Goal: Task Accomplishment & Management: Use online tool/utility

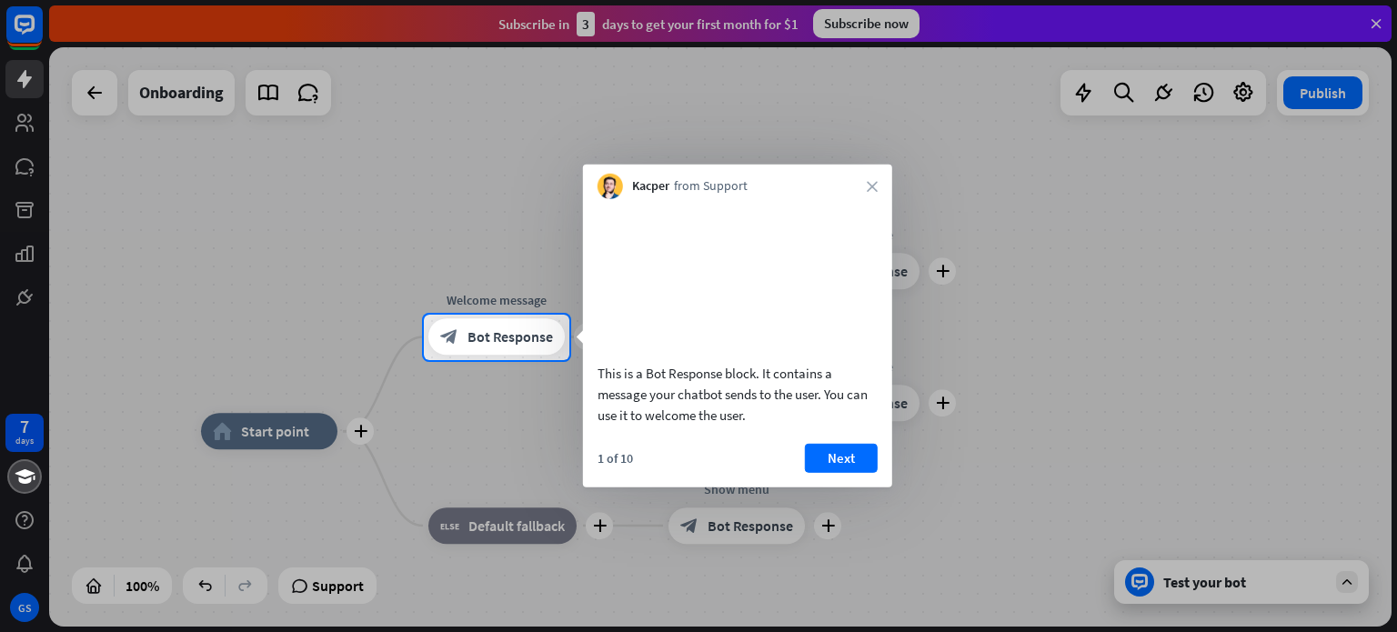
click at [447, 228] on div at bounding box center [698, 157] width 1397 height 315
click at [872, 184] on icon "close" at bounding box center [872, 186] width 11 height 11
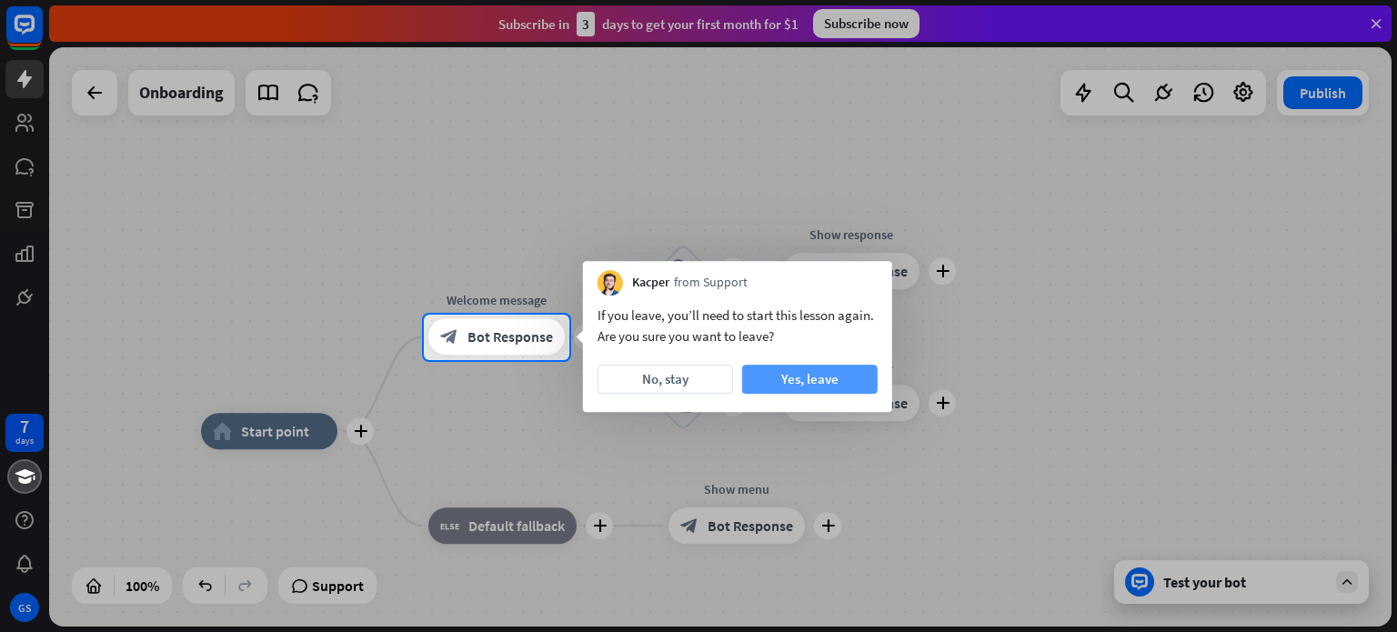
click at [833, 368] on button "Yes, leave" at bounding box center [809, 379] width 135 height 29
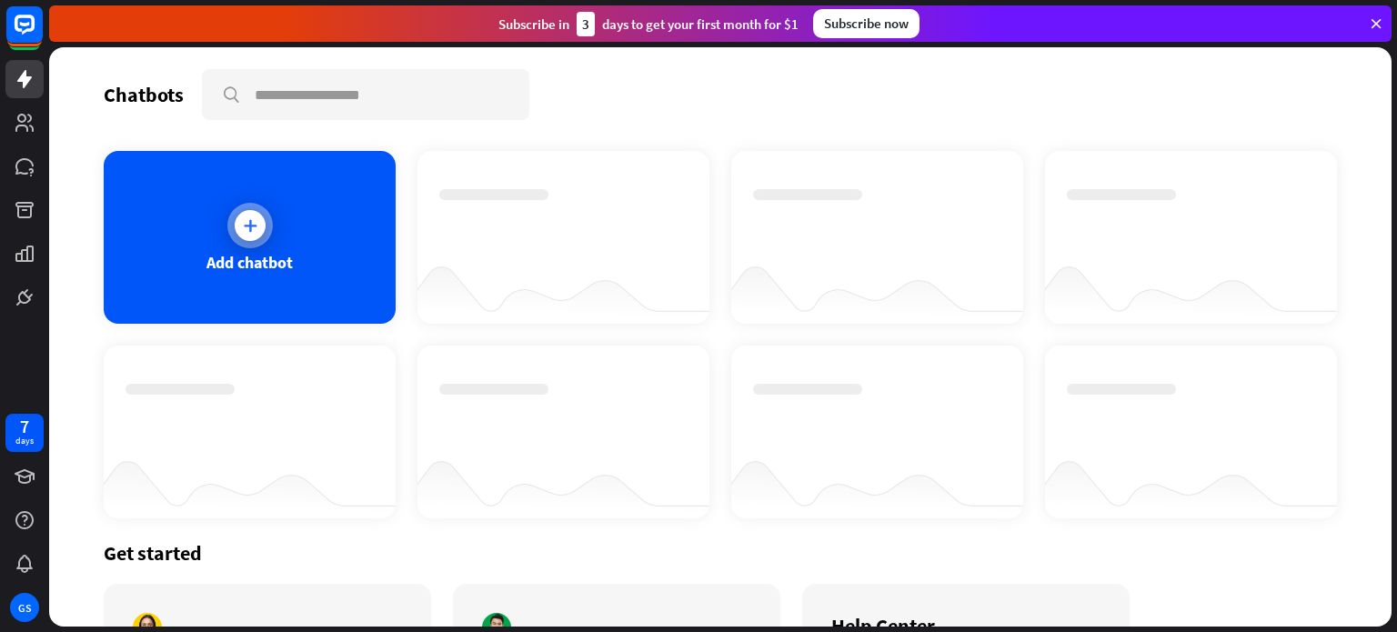
click at [284, 203] on div "Add chatbot" at bounding box center [250, 237] width 292 height 173
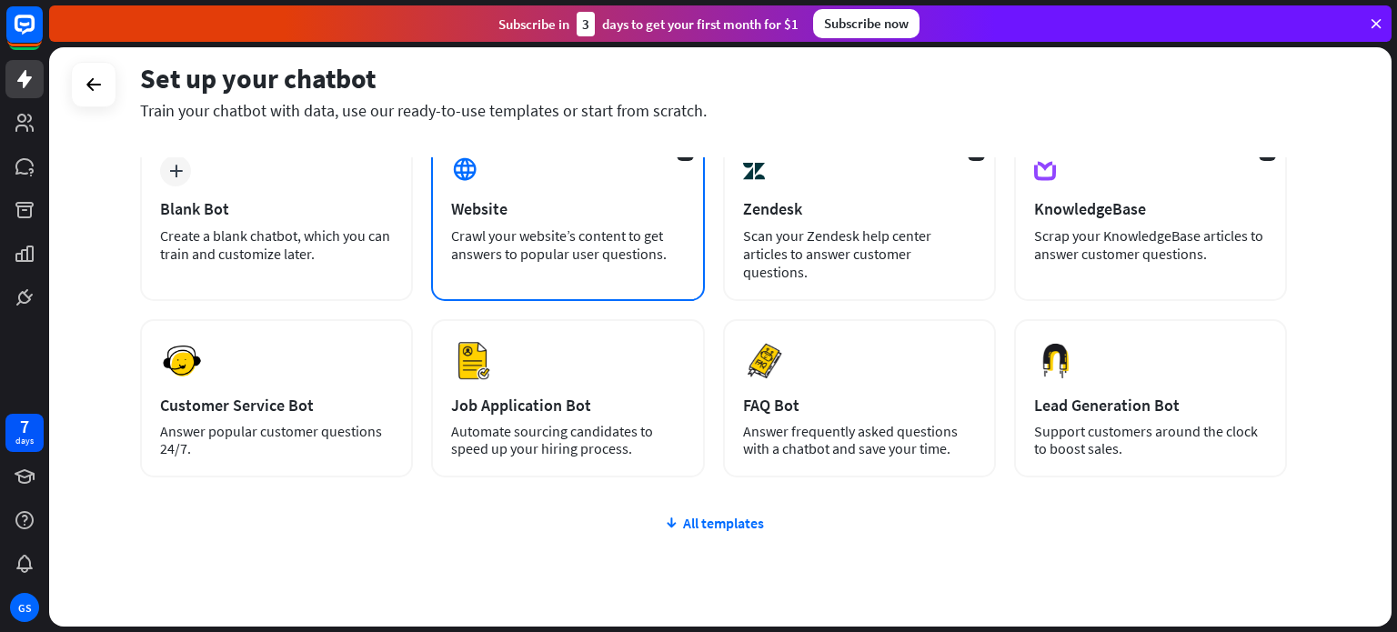
scroll to position [62, 0]
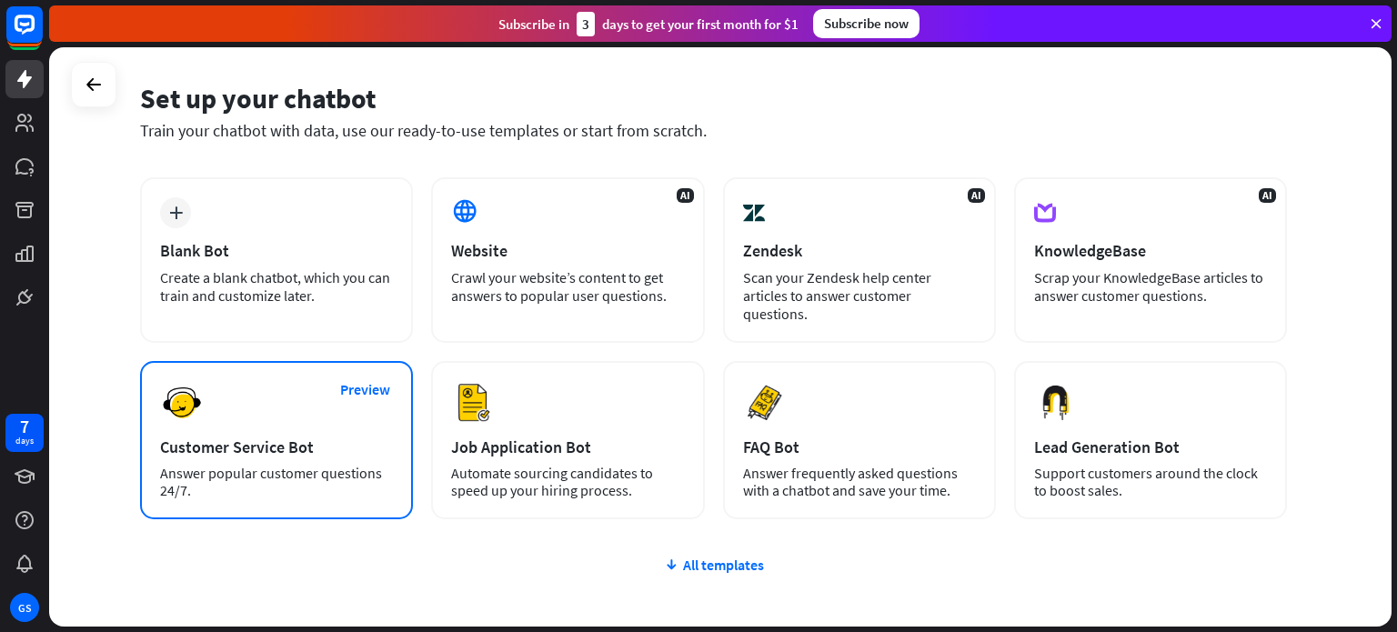
click at [335, 403] on div "Preview Customer Service Bot Answer popular customer questions 24/7." at bounding box center [276, 440] width 273 height 158
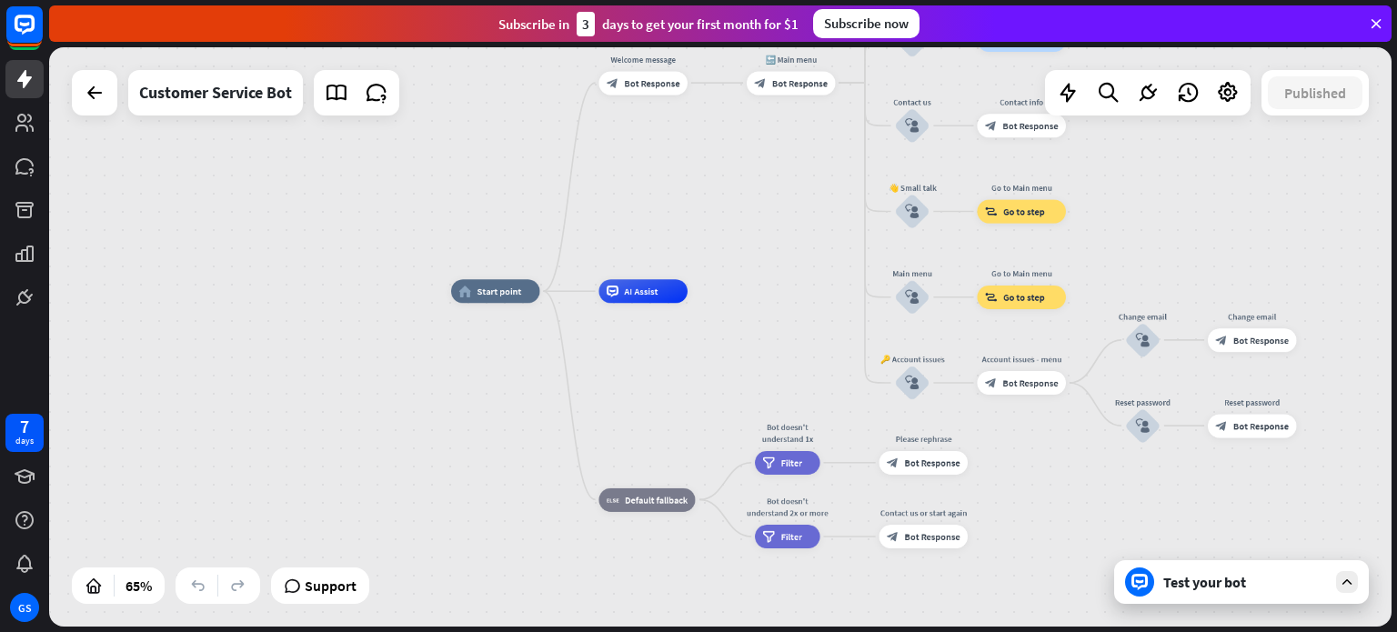
click at [1377, 25] on icon at bounding box center [1376, 23] width 16 height 16
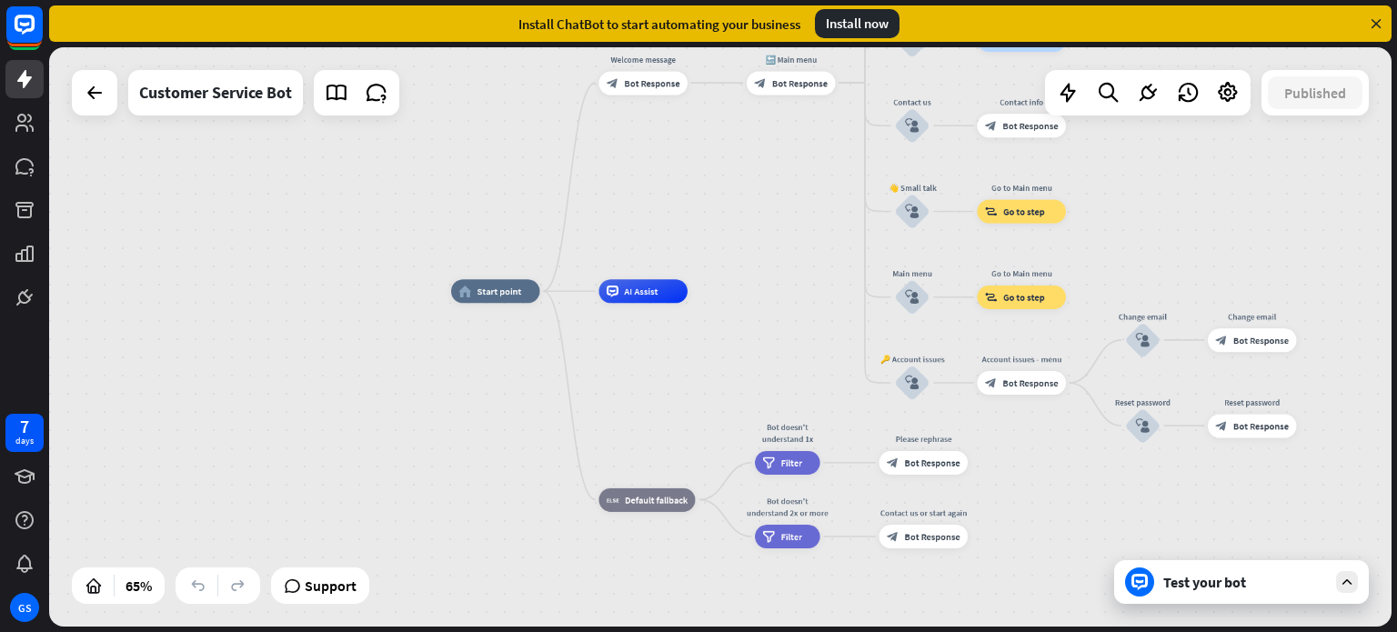
click at [880, 32] on div "Install now" at bounding box center [857, 23] width 85 height 29
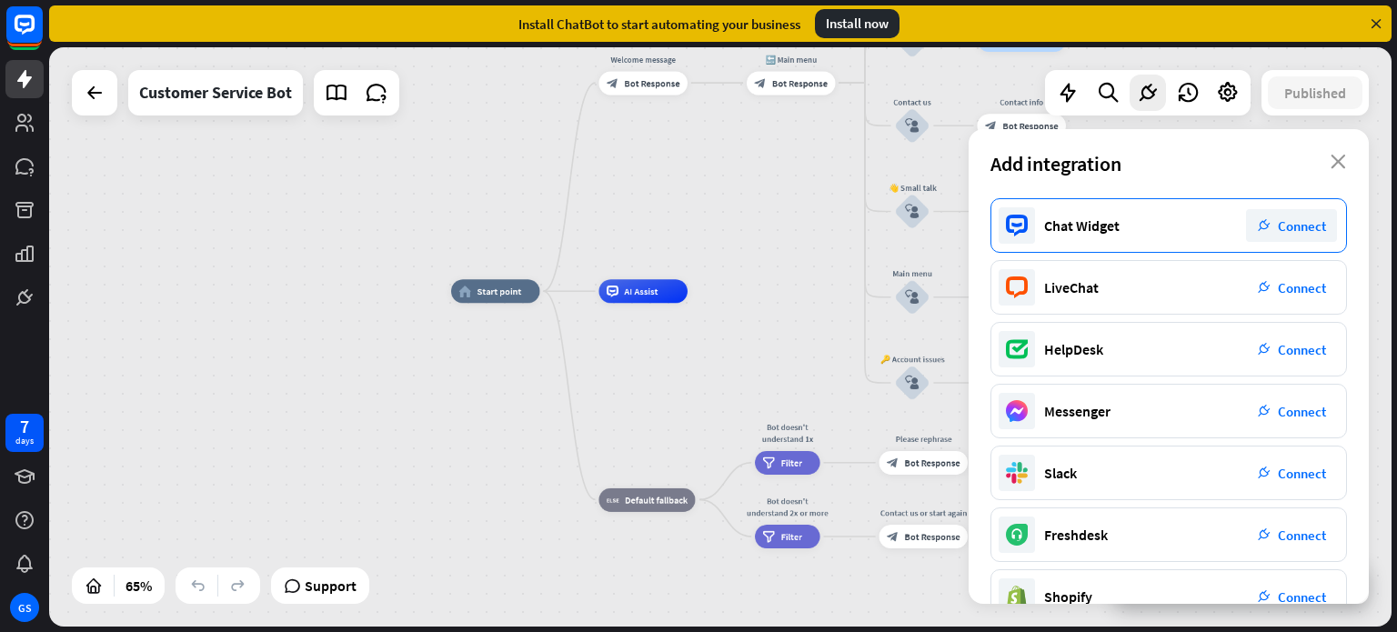
click at [1309, 220] on span "Connect" at bounding box center [1302, 225] width 48 height 17
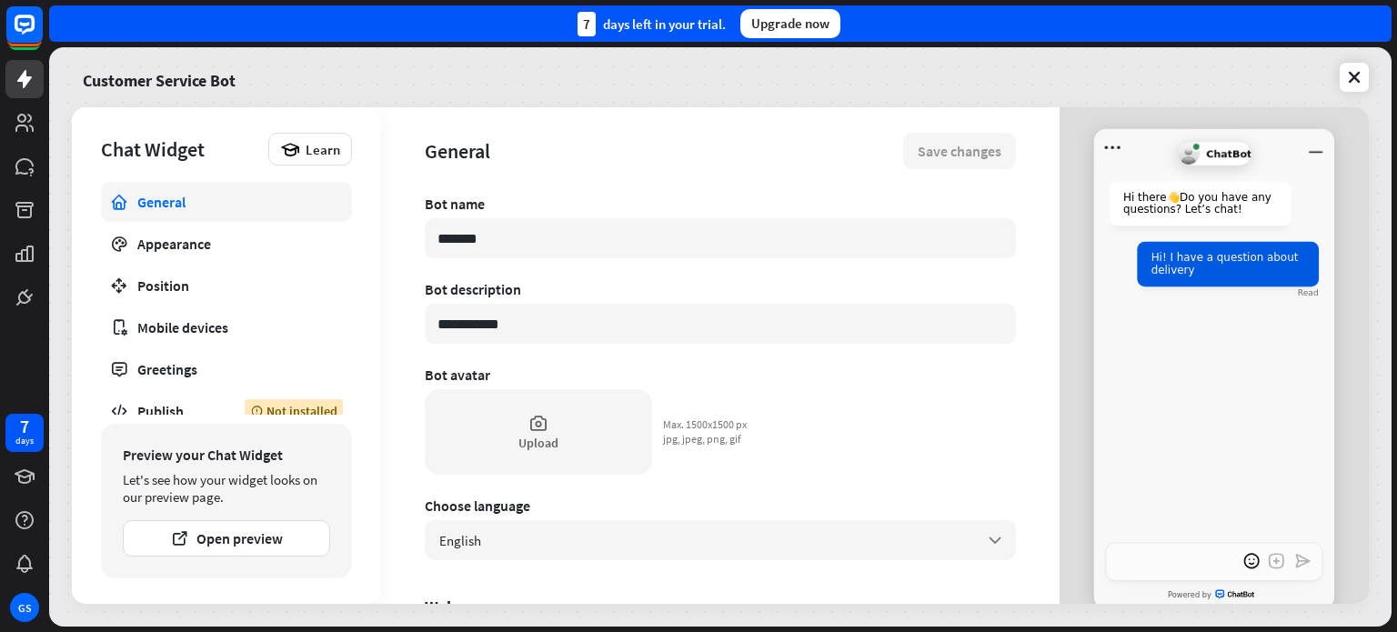
type textarea "*"
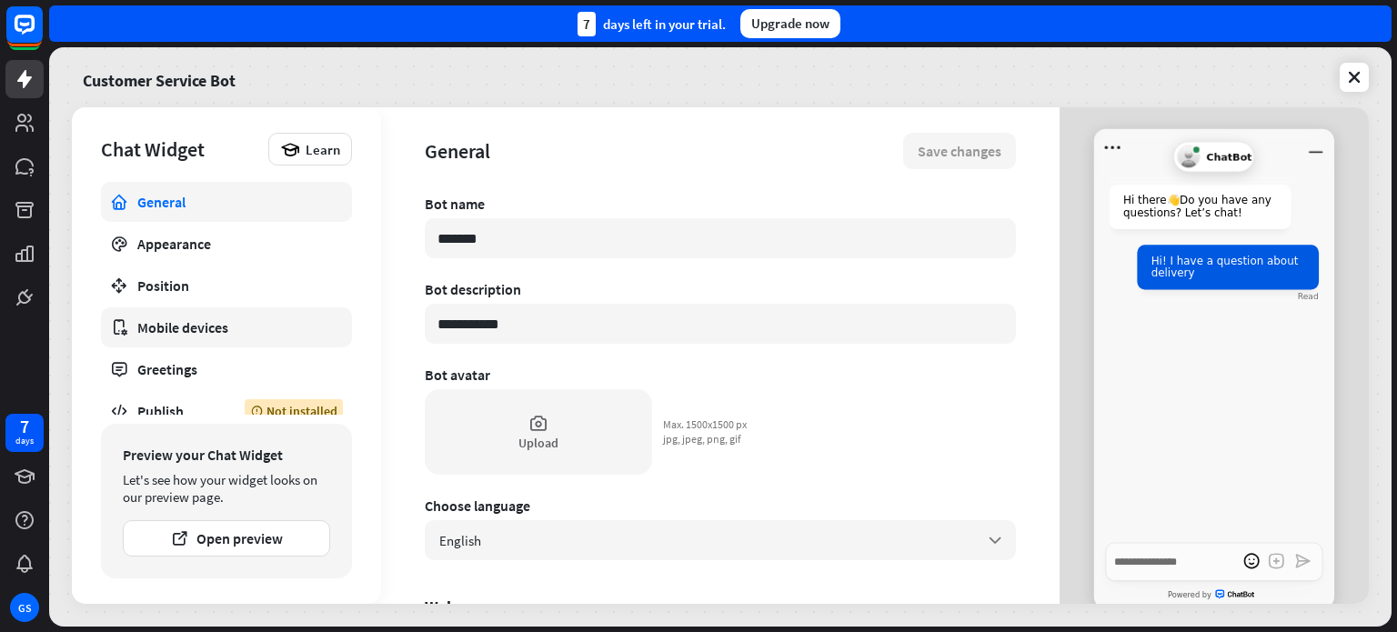
scroll to position [15, 0]
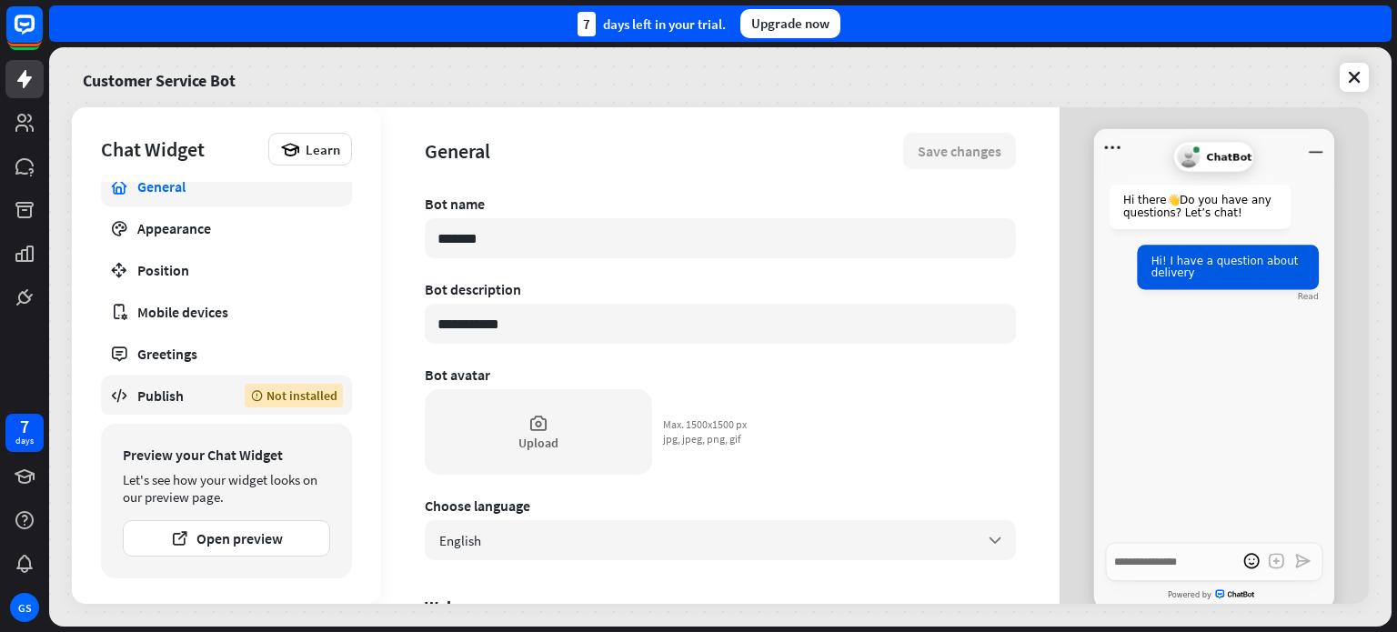
click at [216, 388] on div "Publish" at bounding box center [177, 395] width 80 height 18
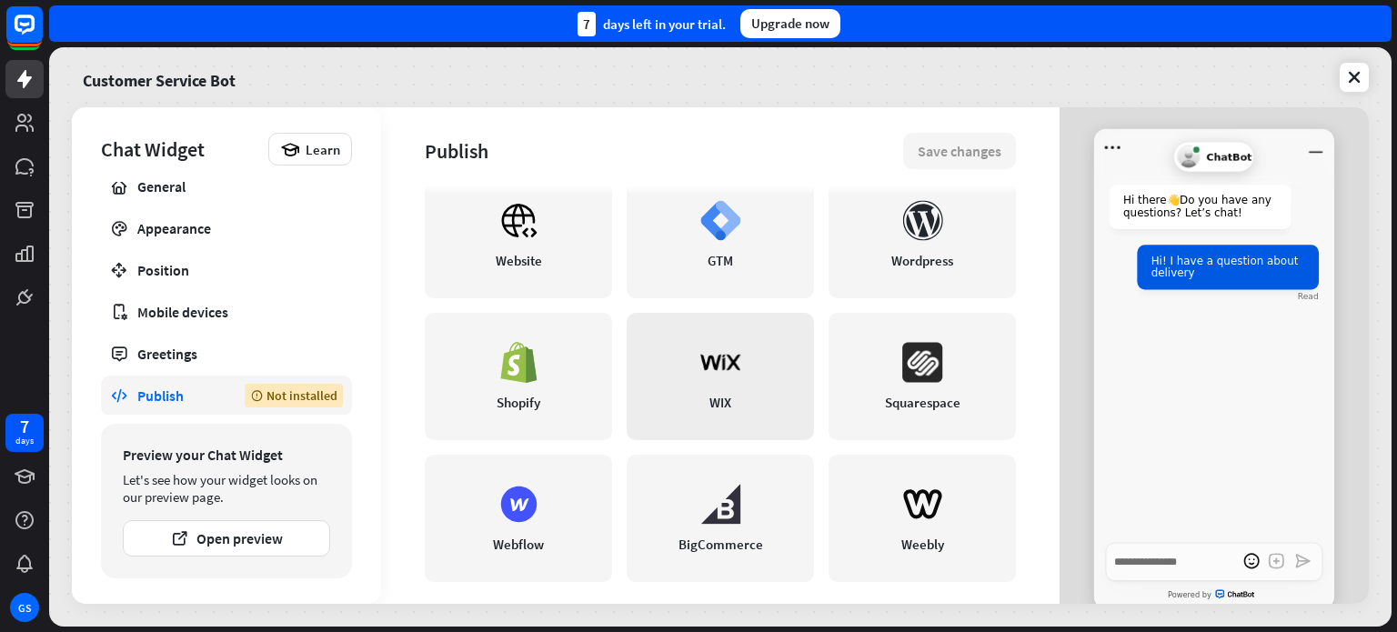
scroll to position [495, 0]
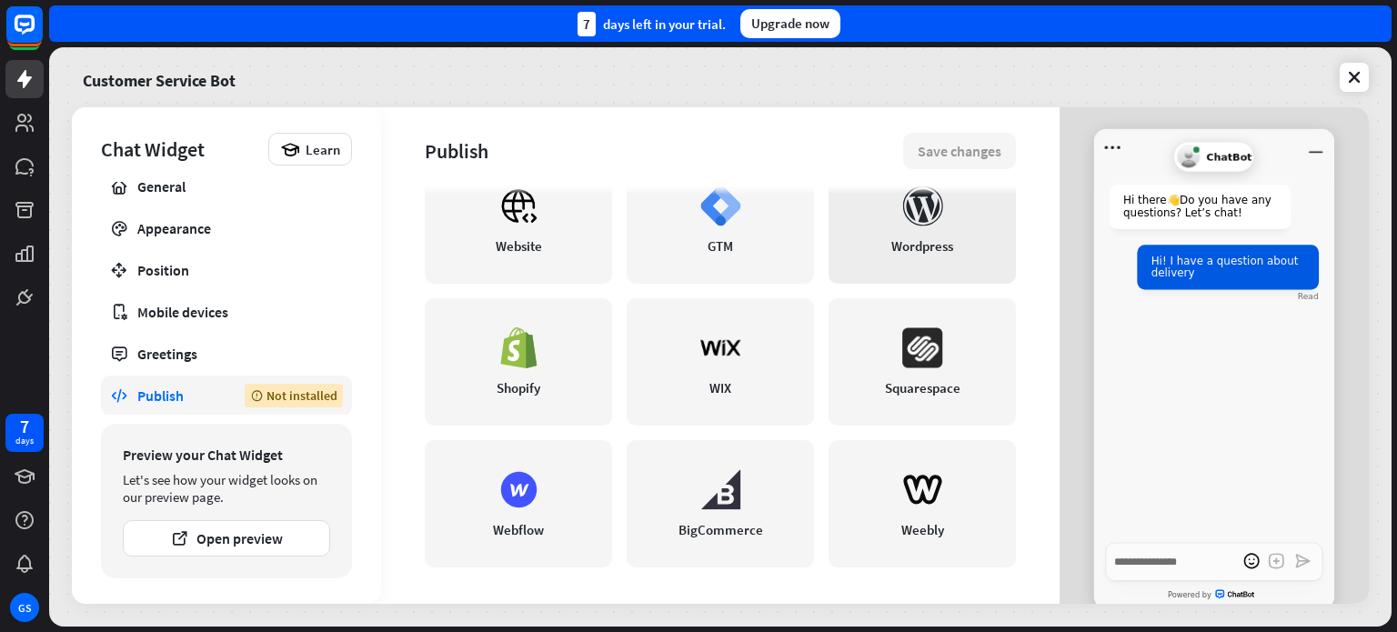
click at [927, 229] on link "Wordpress" at bounding box center [921, 219] width 187 height 127
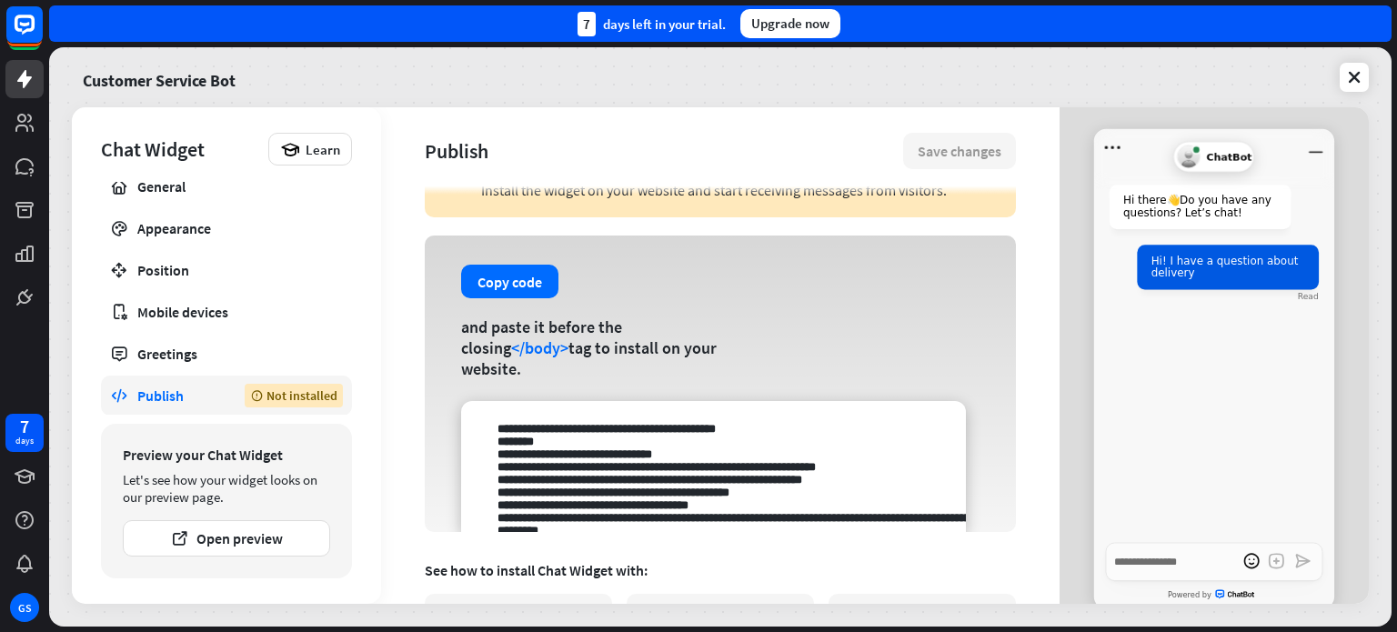
scroll to position [0, 0]
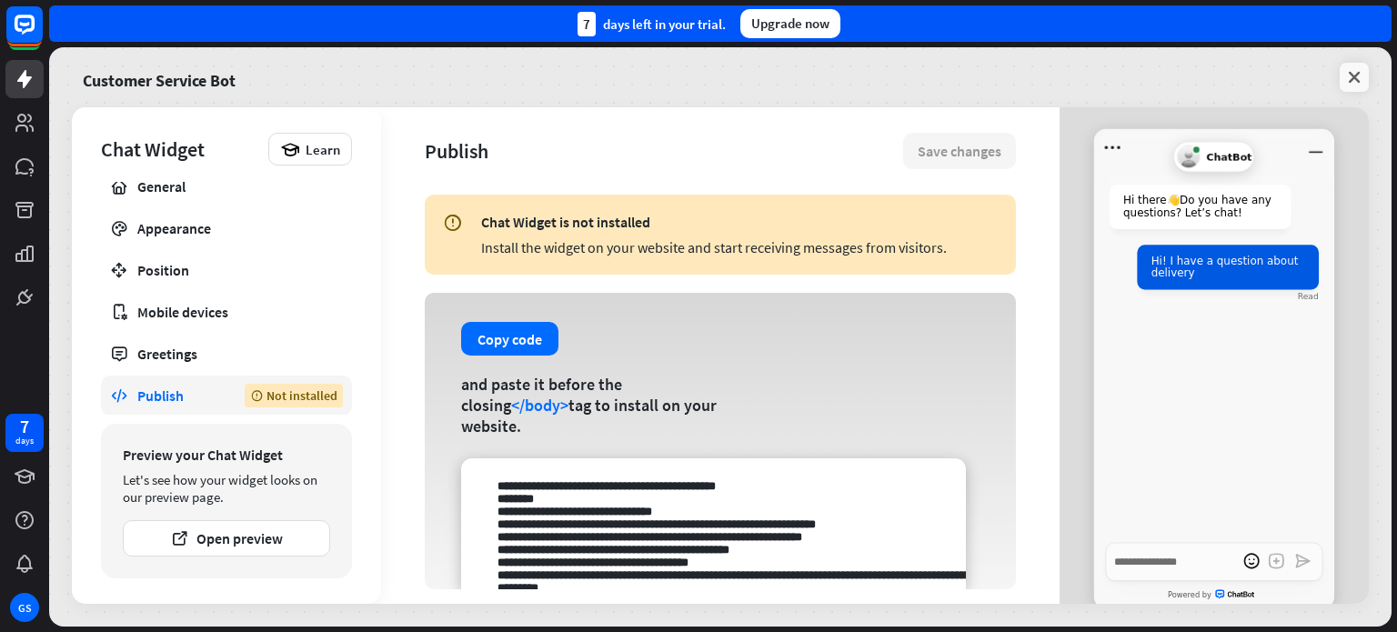
click at [1363, 73] on link at bounding box center [1353, 77] width 29 height 29
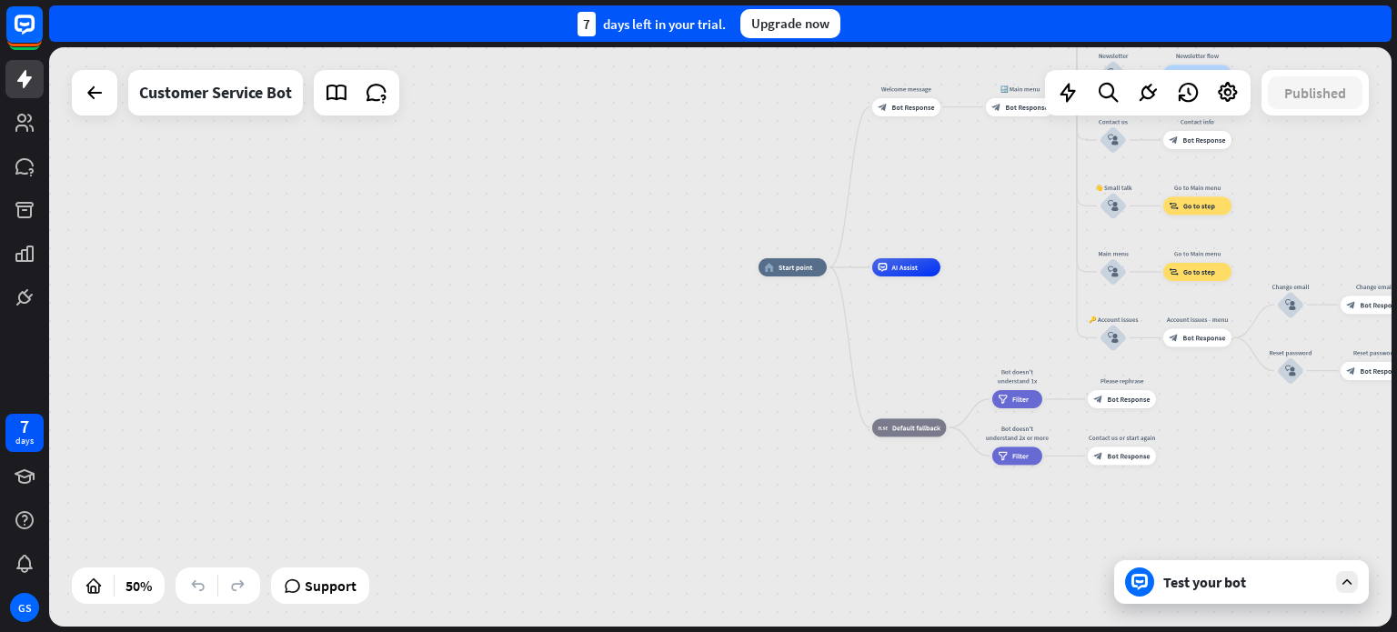
click at [1280, 581] on div "Test your bot" at bounding box center [1245, 582] width 164 height 18
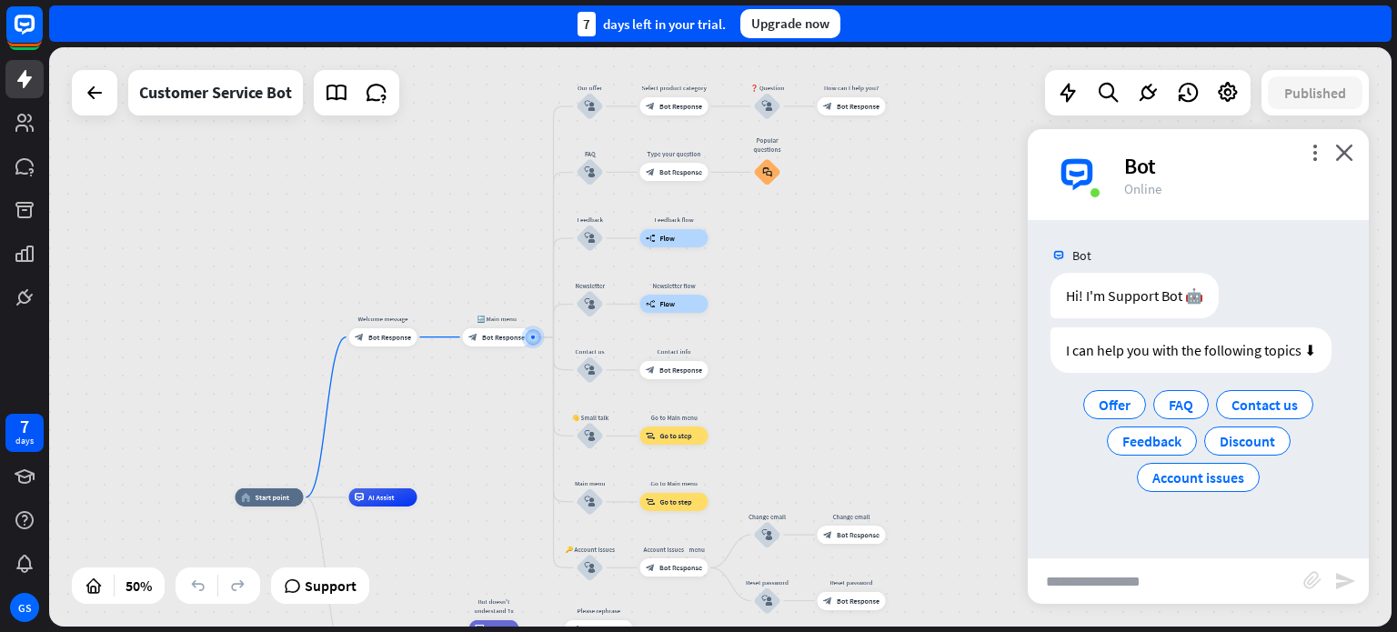
click at [1224, 575] on input "text" at bounding box center [1165, 580] width 276 height 45
type input "**********"
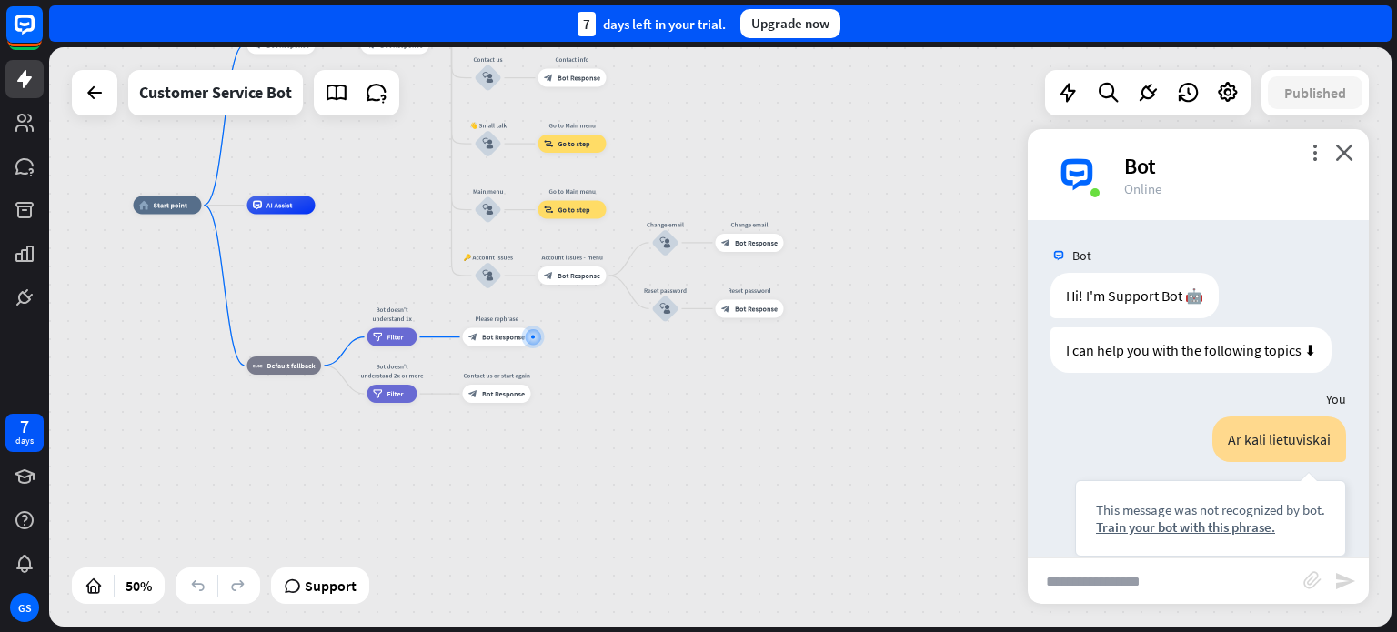
click at [1248, 112] on div "home_2 Start point Welcome message block_bot_response Bot Response 🔙 Main menu …" at bounding box center [720, 336] width 1342 height 579
click at [1240, 103] on div at bounding box center [1227, 93] width 36 height 36
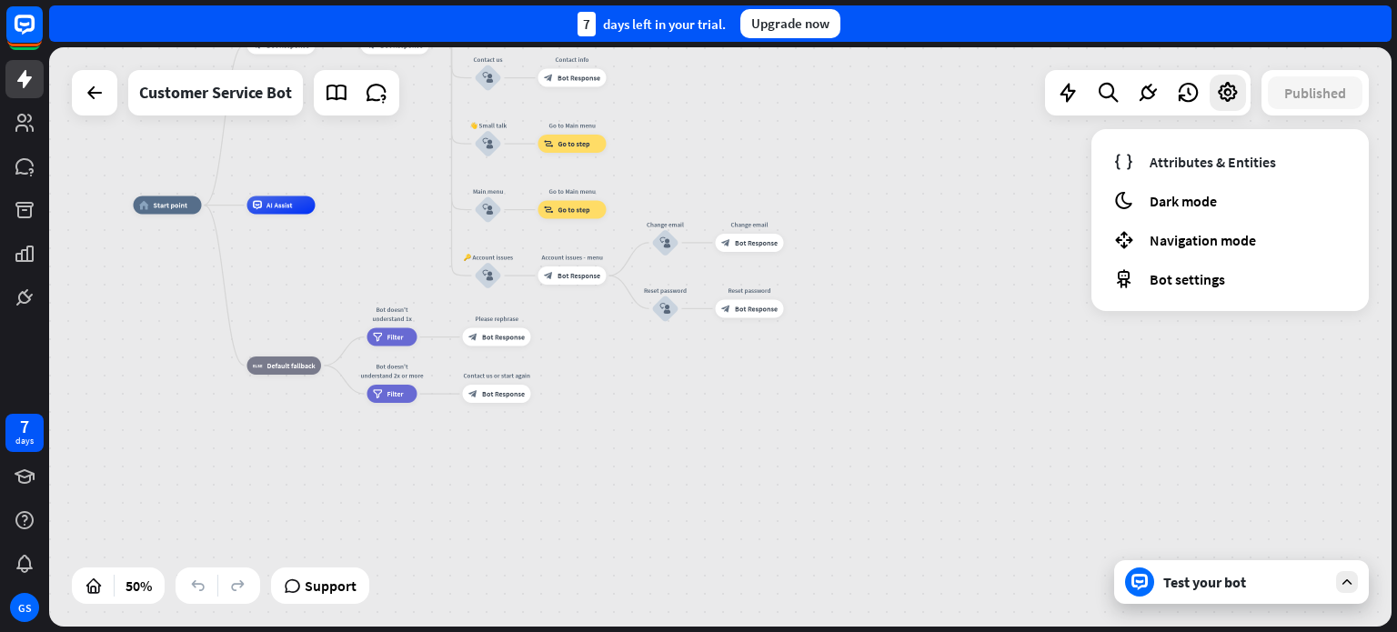
click at [986, 20] on div "7 days left in your trial. Upgrade now" at bounding box center [720, 23] width 1342 height 36
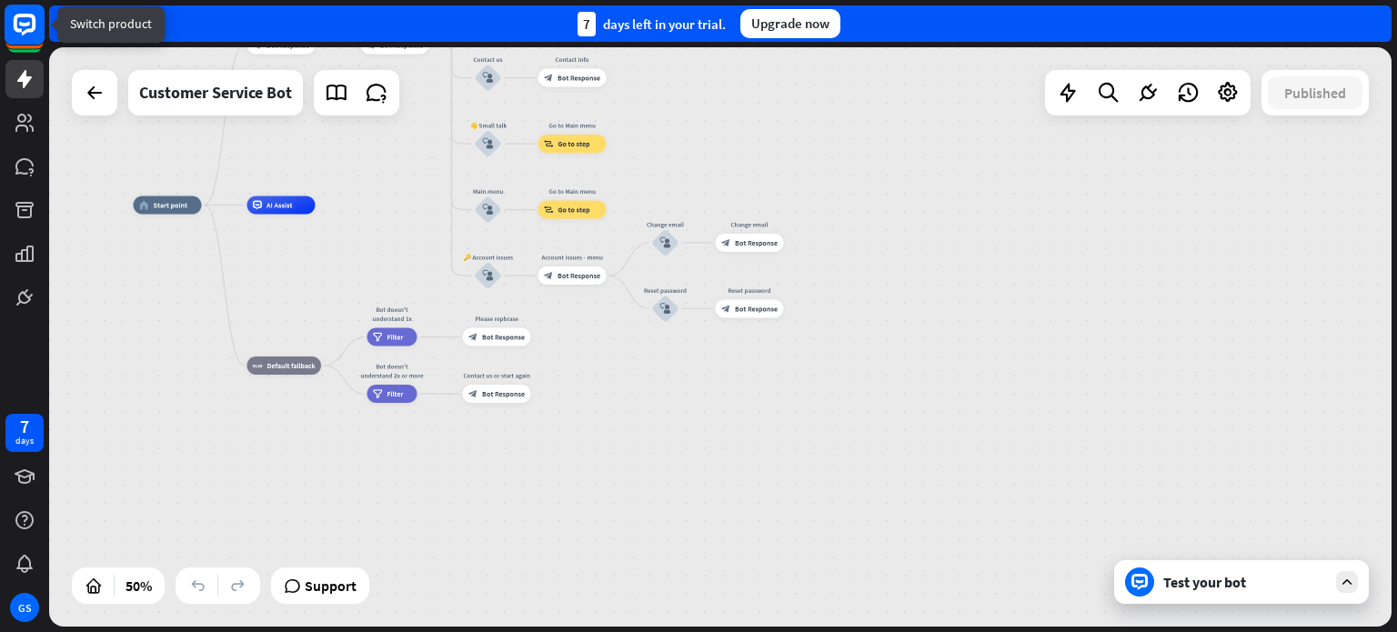
click at [33, 33] on rect at bounding box center [25, 25] width 40 height 40
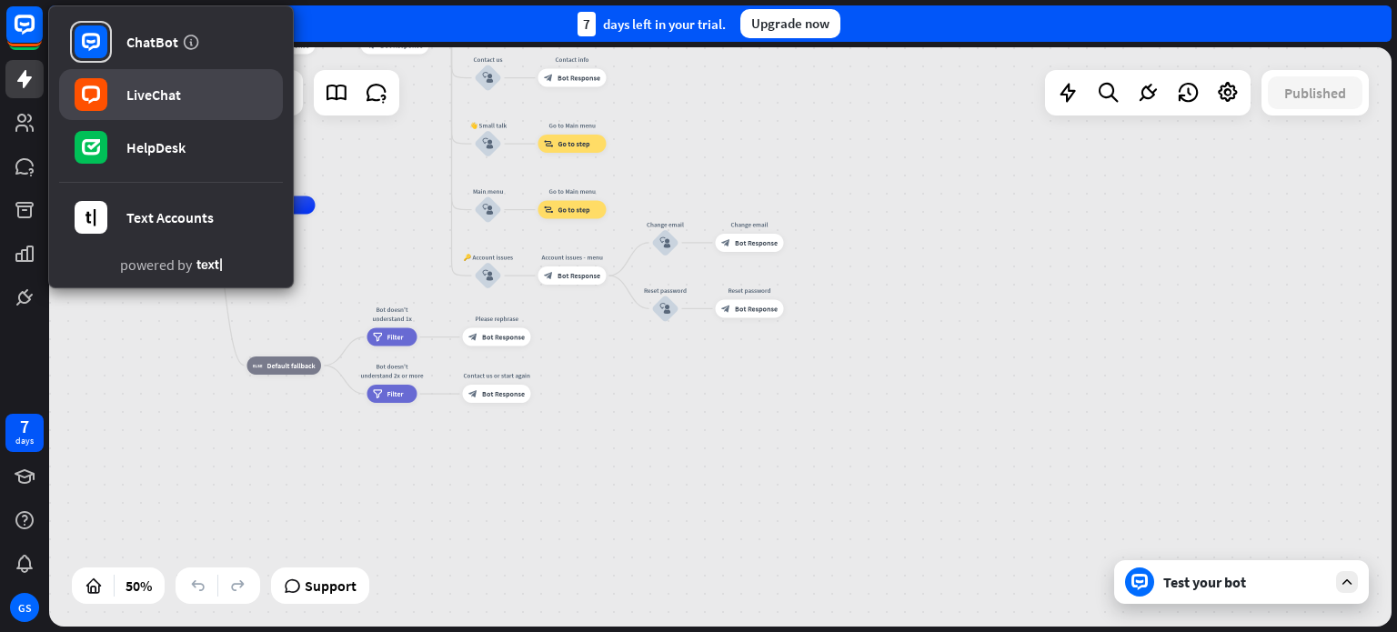
click at [145, 81] on link "LiveChat" at bounding box center [171, 94] width 224 height 51
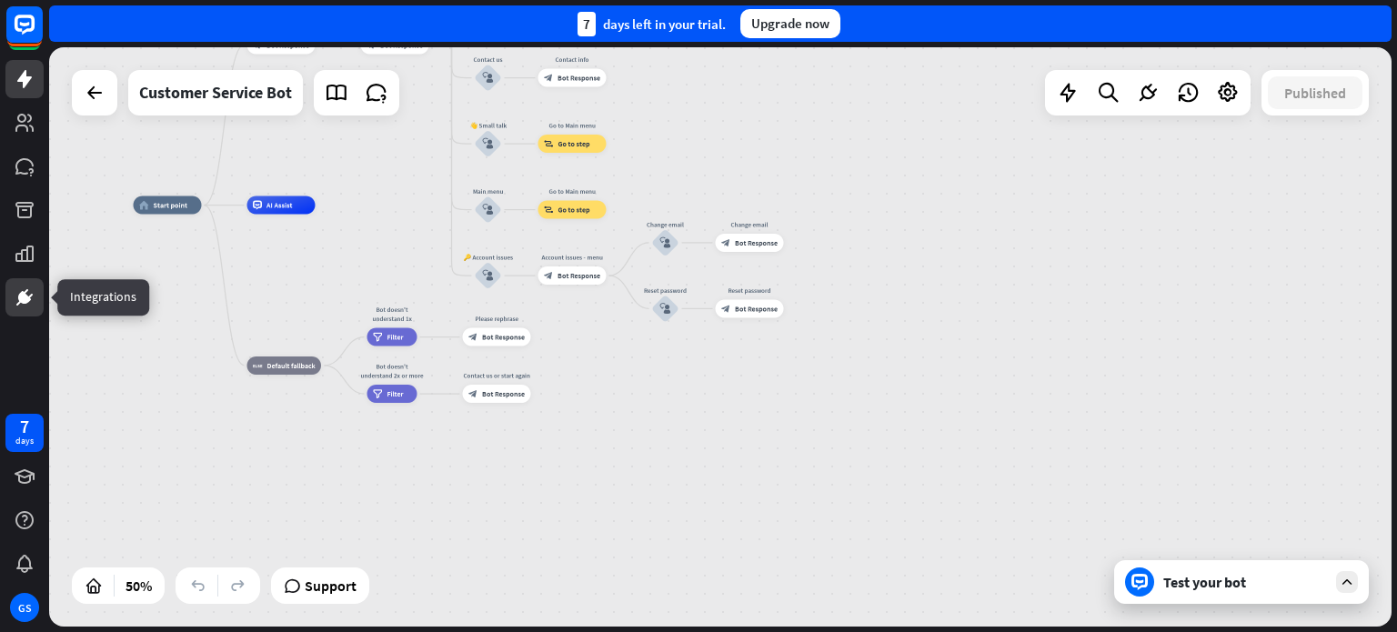
click at [33, 291] on icon at bounding box center [25, 297] width 22 height 22
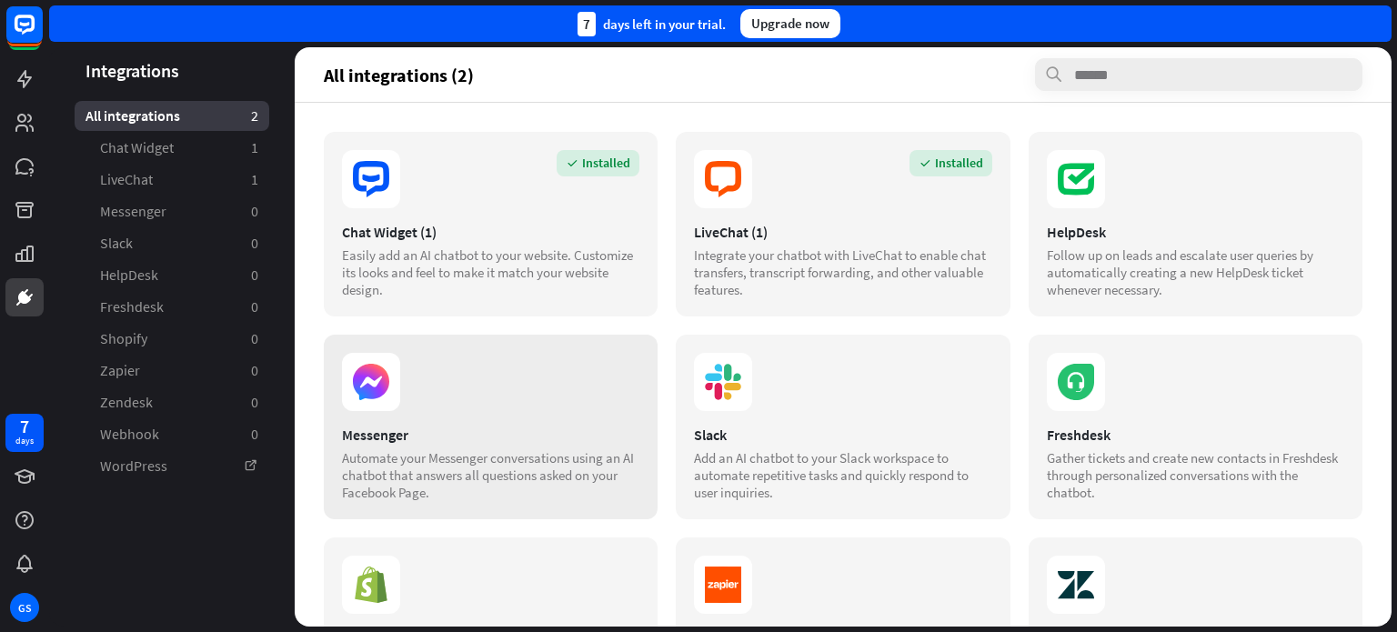
click at [453, 414] on div "Messenger Automate your Messenger conversations using an AI chatbot that answer…" at bounding box center [491, 427] width 334 height 185
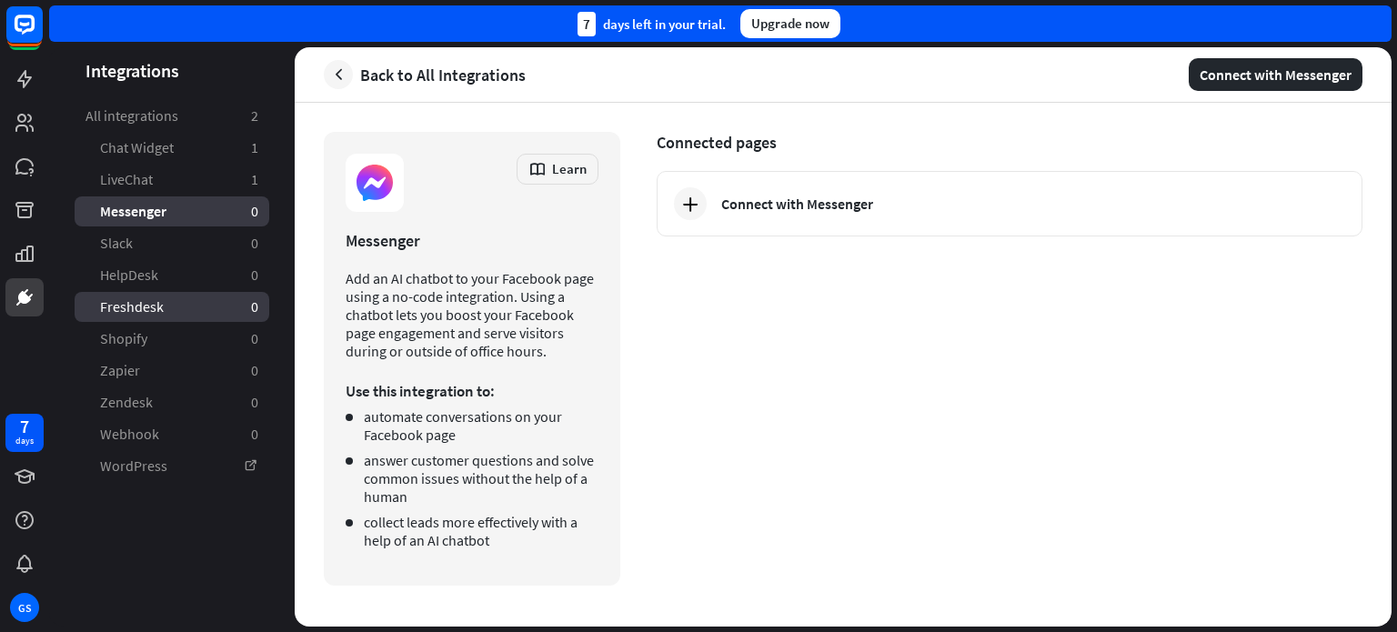
click at [155, 306] on span "Freshdesk" at bounding box center [132, 306] width 64 height 19
